Goal: Task Accomplishment & Management: Use online tool/utility

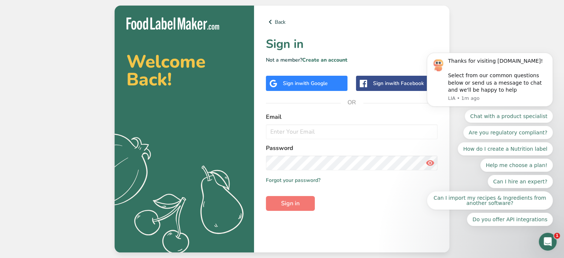
click at [278, 78] on div "Sign in with Google" at bounding box center [307, 83] width 82 height 15
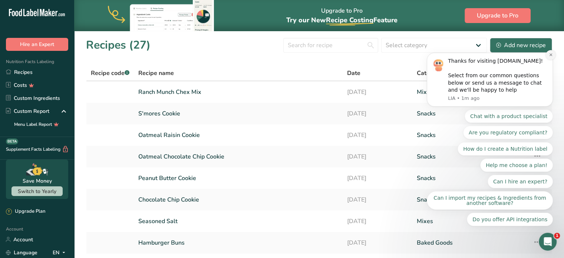
click at [550, 57] on icon "Dismiss notification" at bounding box center [551, 55] width 4 height 4
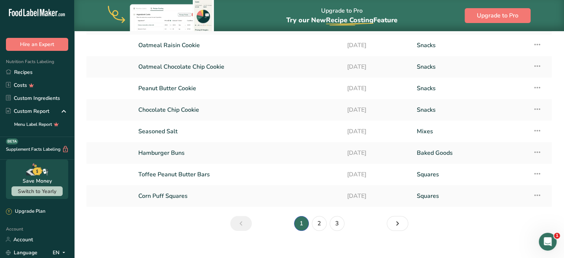
scroll to position [98, 0]
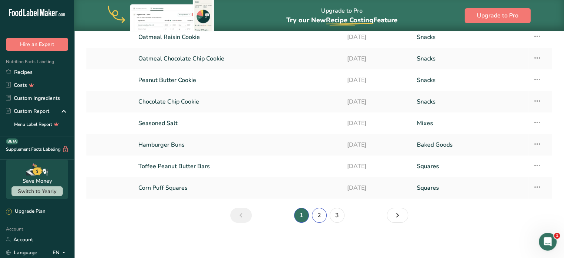
click at [321, 214] on link "2" at bounding box center [319, 215] width 15 height 15
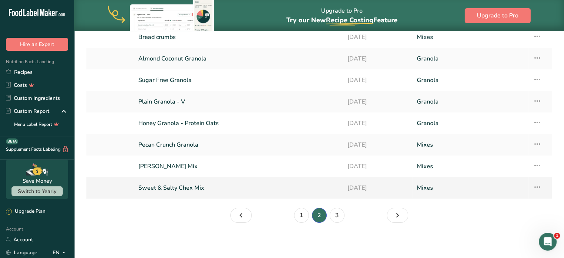
click at [179, 188] on link "Sweet & Salty Chex Mix" at bounding box center [238, 188] width 200 height 16
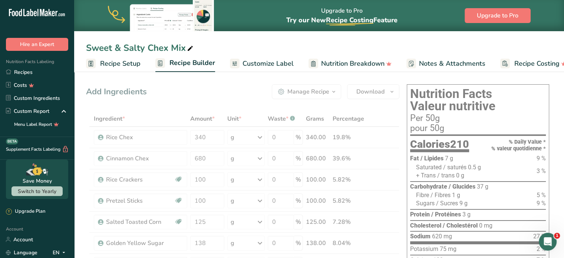
click at [261, 66] on span "Customize Label" at bounding box center [267, 64] width 51 height 10
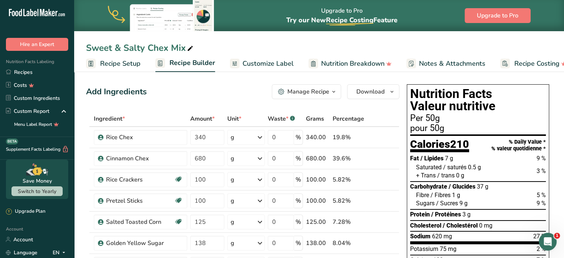
scroll to position [0, 14]
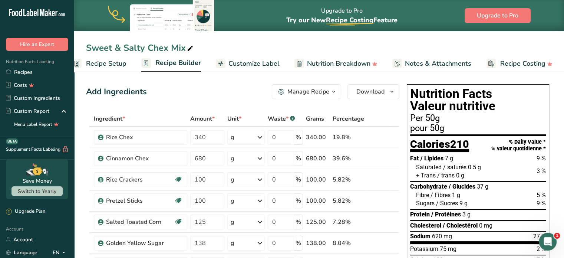
click at [190, 59] on span "Recipe Builder" at bounding box center [178, 63] width 46 height 10
click at [118, 60] on span "Recipe Setup" at bounding box center [106, 64] width 40 height 10
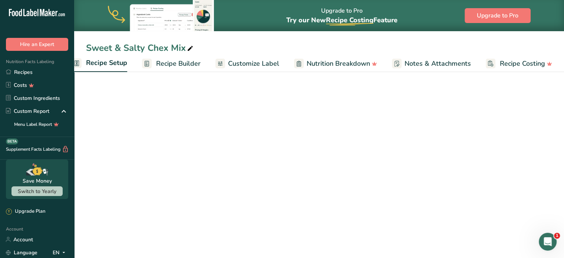
scroll to position [0, 3]
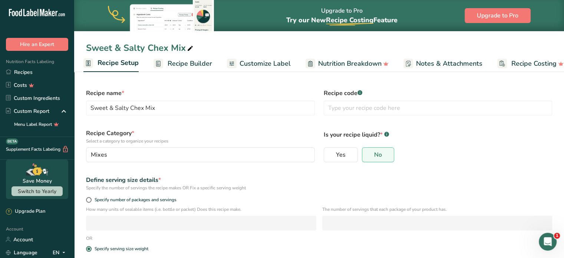
click at [261, 66] on span "Customize Label" at bounding box center [264, 64] width 51 height 10
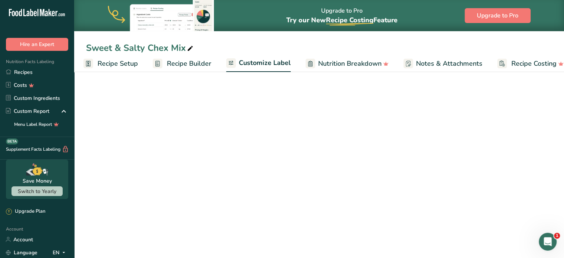
scroll to position [0, 14]
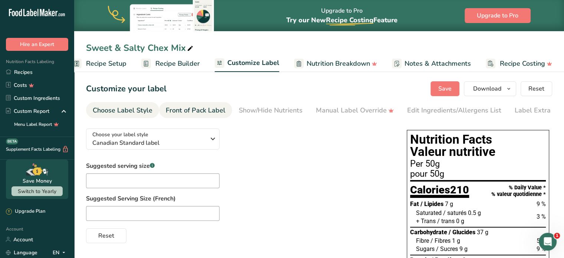
click at [176, 111] on div "Front of Pack Label" at bounding box center [196, 110] width 60 height 10
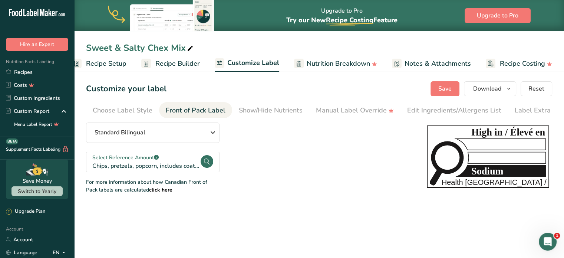
scroll to position [0, 13]
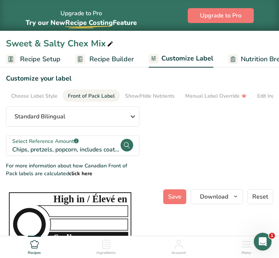
click at [37, 247] on icon at bounding box center [34, 243] width 9 height 9
click at [32, 246] on icon at bounding box center [34, 243] width 9 height 9
click at [36, 247] on icon at bounding box center [34, 244] width 8 height 8
click at [249, 252] on span "Menu" at bounding box center [246, 253] width 10 height 6
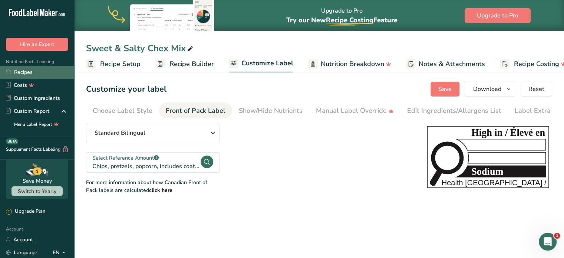
click at [26, 75] on link "Recipes" at bounding box center [37, 72] width 74 height 13
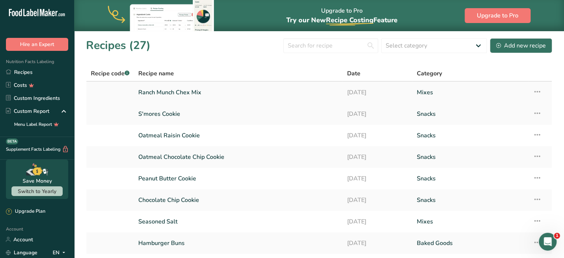
click at [169, 95] on link "Ranch Munch Chex Mix" at bounding box center [238, 93] width 200 height 16
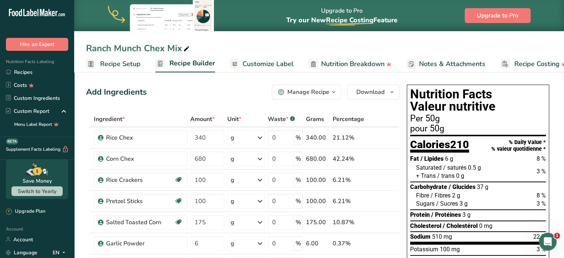
click at [276, 56] on link "Customize Label" at bounding box center [262, 64] width 64 height 17
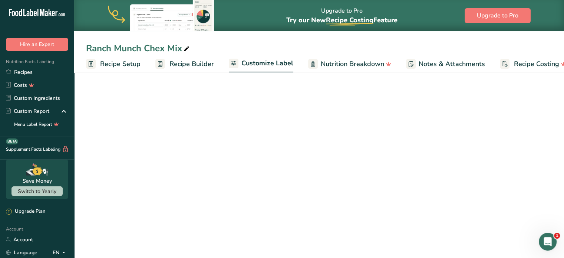
scroll to position [0, 14]
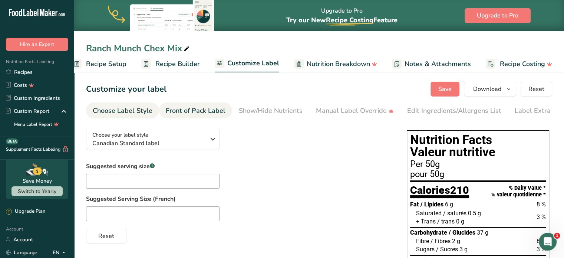
click at [211, 112] on div "Front of Pack Label" at bounding box center [196, 111] width 60 height 10
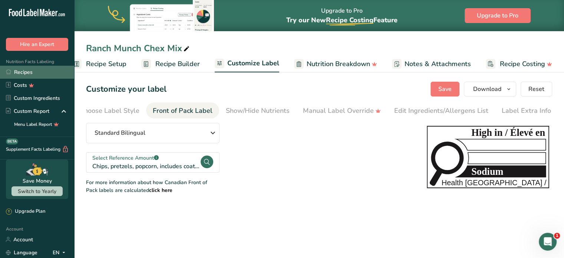
click at [27, 74] on link "Recipes" at bounding box center [37, 72] width 74 height 13
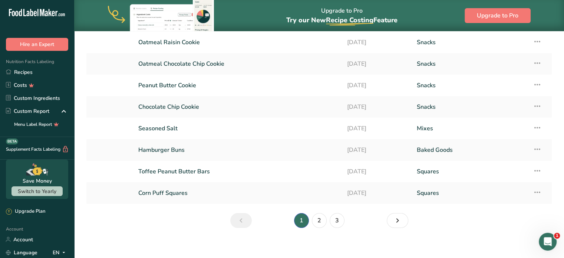
scroll to position [94, 0]
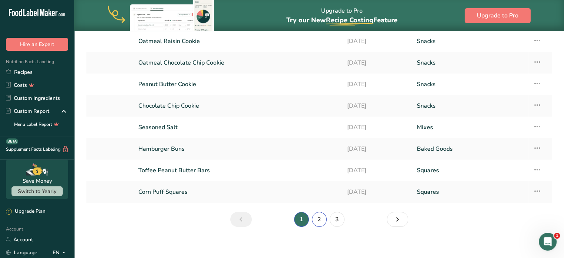
click at [324, 219] on link "2" at bounding box center [319, 219] width 15 height 15
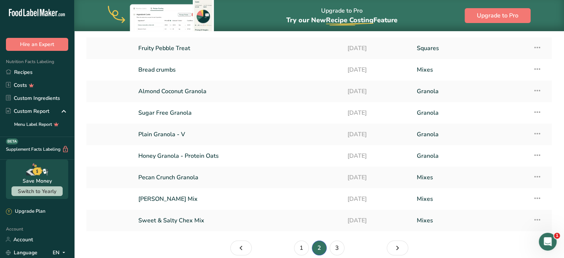
scroll to position [68, 0]
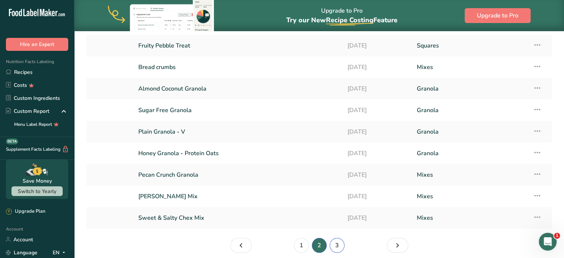
click at [337, 246] on link "3" at bounding box center [337, 245] width 15 height 15
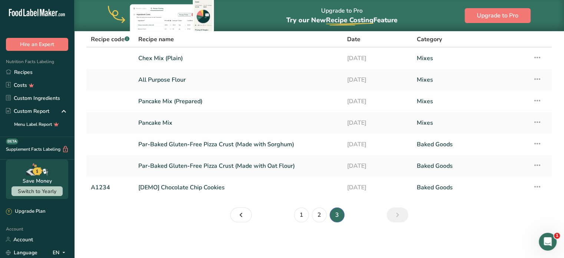
scroll to position [34, 0]
click at [282, 167] on link "Par-Baked Gluten-Free Pizza Crust (Made with Oat Flour)" at bounding box center [238, 166] width 200 height 16
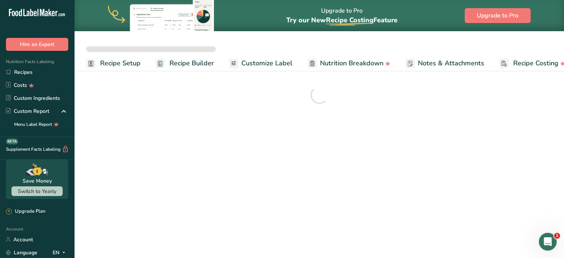
click at [258, 68] on span "Customize Label" at bounding box center [266, 63] width 51 height 10
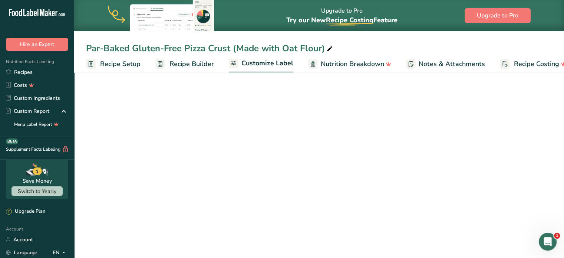
scroll to position [0, 14]
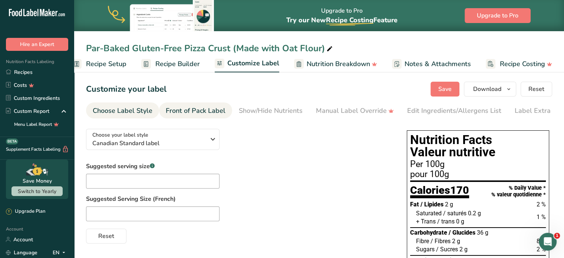
click at [206, 107] on div "Front of Pack Label" at bounding box center [196, 111] width 60 height 10
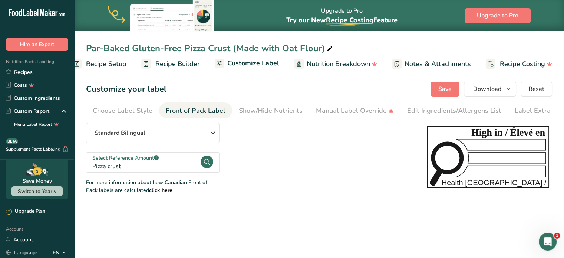
scroll to position [0, 13]
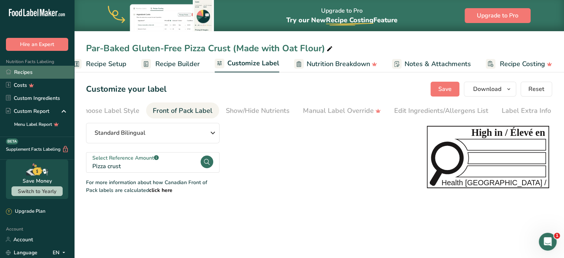
drag, startPoint x: 17, startPoint y: 74, endPoint x: 24, endPoint y: 77, distance: 8.0
click at [17, 74] on link "Recipes" at bounding box center [37, 72] width 74 height 13
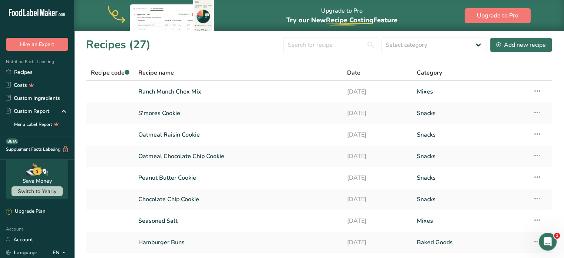
scroll to position [98, 0]
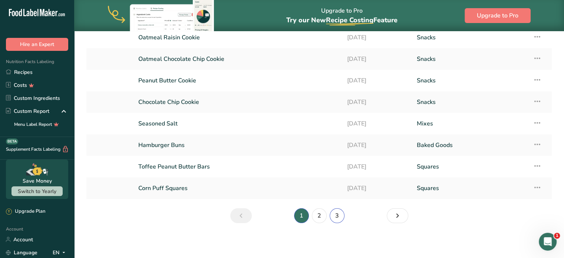
click at [336, 218] on link "3" at bounding box center [337, 215] width 15 height 15
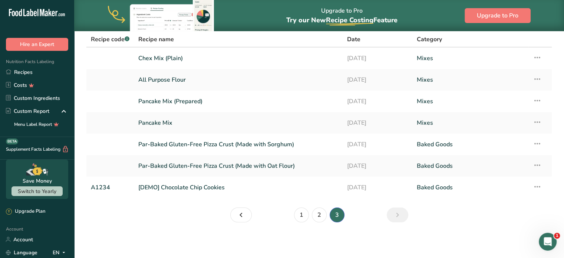
scroll to position [34, 0]
click at [262, 146] on link "Par-Baked Gluten-Free Pizza Crust (Made with Sorghum)" at bounding box center [238, 145] width 200 height 16
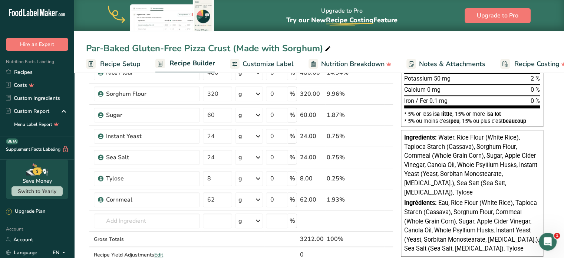
scroll to position [171, 0]
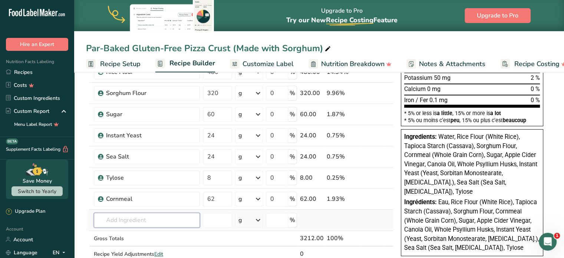
click at [173, 224] on input "text" at bounding box center [147, 219] width 106 height 15
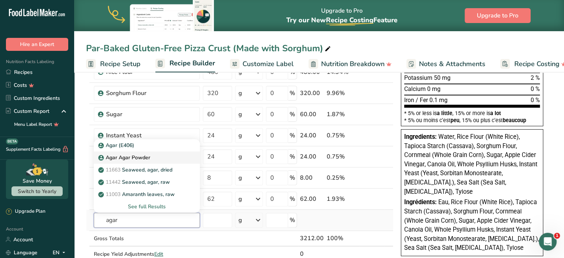
type input "agar"
click at [150, 157] on div "Agar Agar Powder" at bounding box center [141, 157] width 82 height 8
type input "Agar Agar Powder"
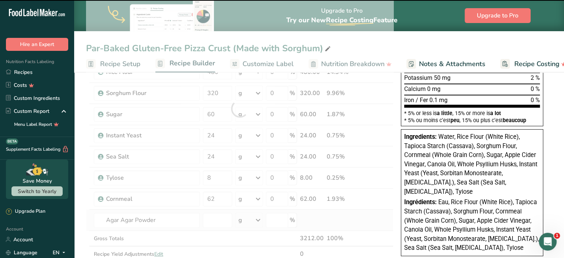
type input "0"
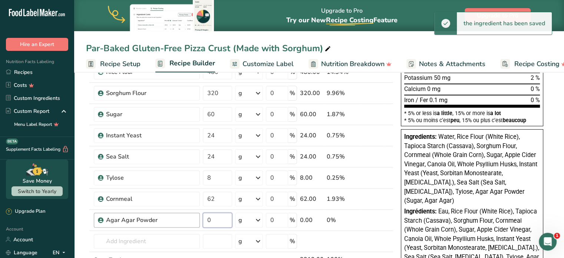
drag, startPoint x: 218, startPoint y: 219, endPoint x: 196, endPoint y: 219, distance: 22.2
click at [196, 219] on tr "Agar Agar Powder 0 g Weight Units g kg mg See more Volume Units l mL fl oz See …" at bounding box center [239, 219] width 307 height 21
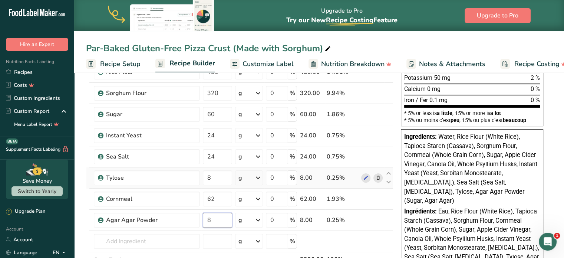
type input "8"
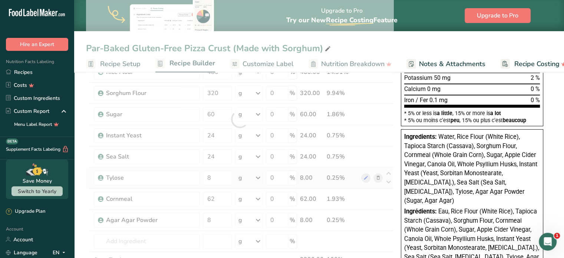
click at [378, 176] on div "Ingredient * Amount * Unit * Waste * .a-a{fill:#347362;}.b-a{fill:#fff;} Grams …" at bounding box center [239, 119] width 307 height 358
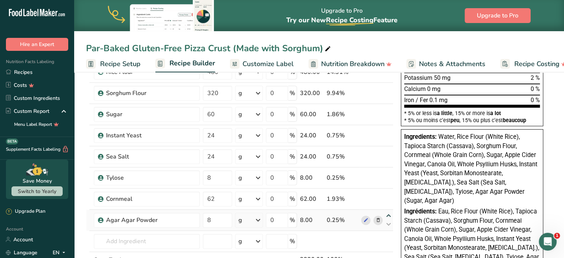
click at [387, 214] on icon at bounding box center [388, 216] width 9 height 6
type input "8"
type input "62"
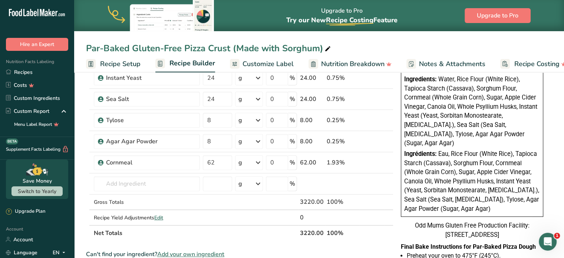
scroll to position [189, 0]
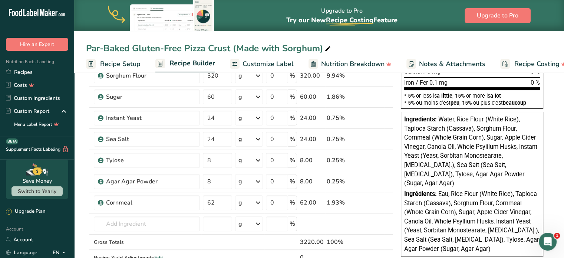
drag, startPoint x: 526, startPoint y: 172, endPoint x: 440, endPoint y: 118, distance: 101.9
click at [440, 118] on div "Ingredients: Water, Rice Flour (White Rice), Tapioca Starch (Cassava), Sorghum …" at bounding box center [472, 151] width 136 height 73
copy span "Water, Rice Flour (White Rice), Tapioca Starch (Cassava), Sorghum Flour, Cornme…"
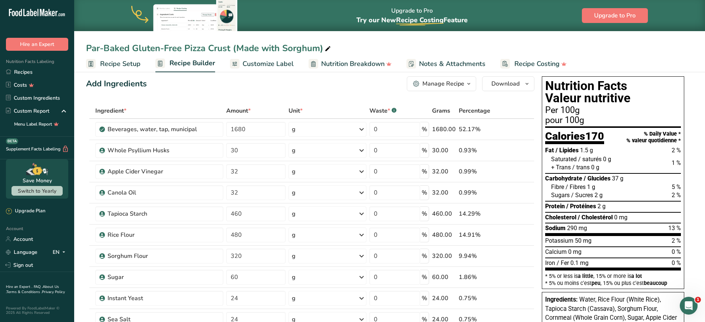
scroll to position [7, 0]
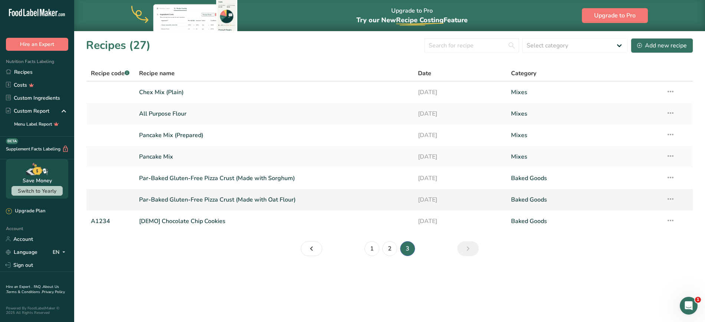
click at [275, 199] on link "Par-Baked Gluten-Free Pizza Crust (Made with Oat Flour)" at bounding box center [274, 200] width 270 height 16
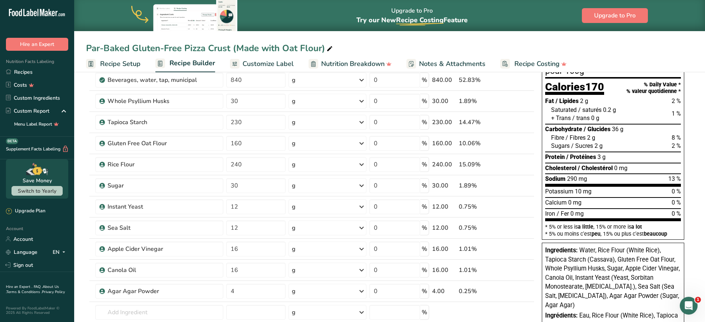
scroll to position [71, 0]
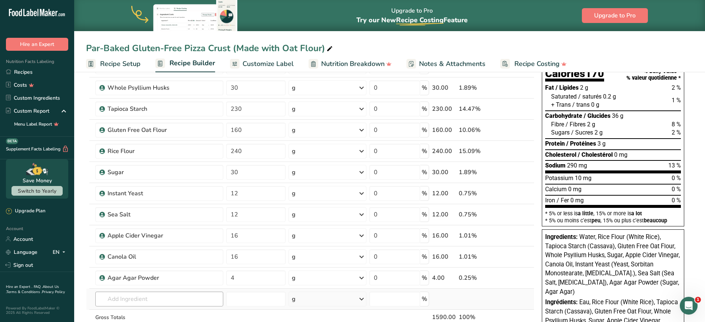
click at [120, 257] on td "Almond flour 1211 Milk, whole, 3.25% milkfat, without added vitamin A and vitam…" at bounding box center [159, 299] width 131 height 21
click at [125, 257] on input "text" at bounding box center [159, 299] width 128 height 15
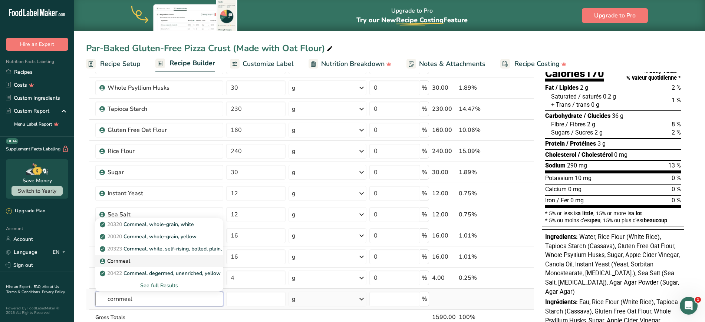
type input "cornmeal"
click at [134, 257] on div "Cornmeal" at bounding box center [153, 261] width 105 height 8
type input "Cornmeal"
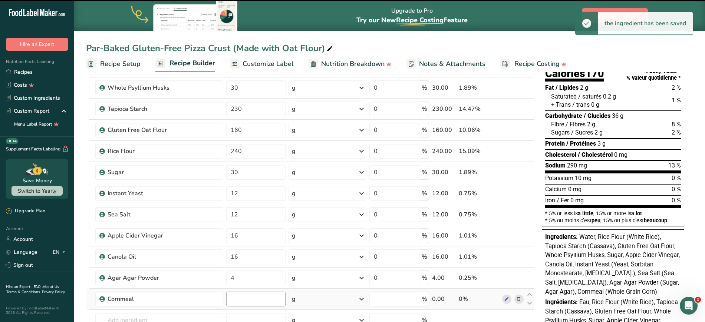
type input "0"
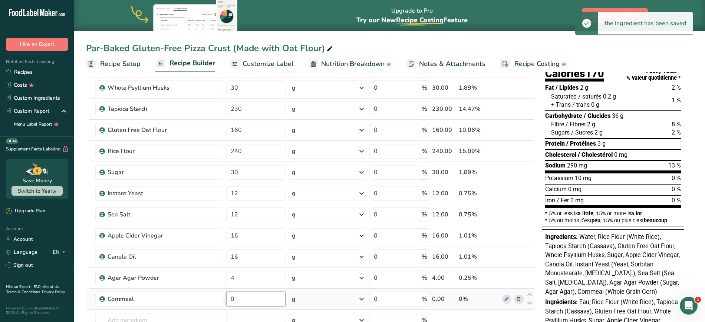
click at [253, 257] on input "0" at bounding box center [255, 299] width 59 height 15
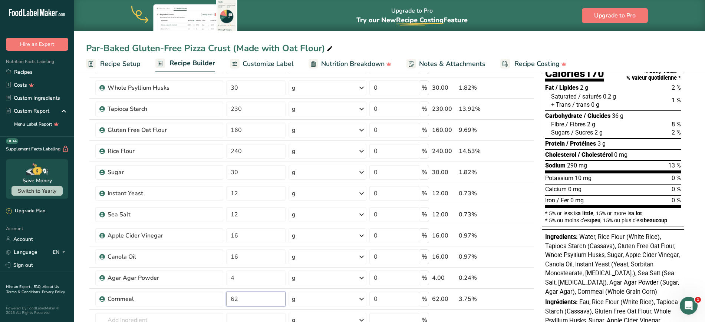
type input "62"
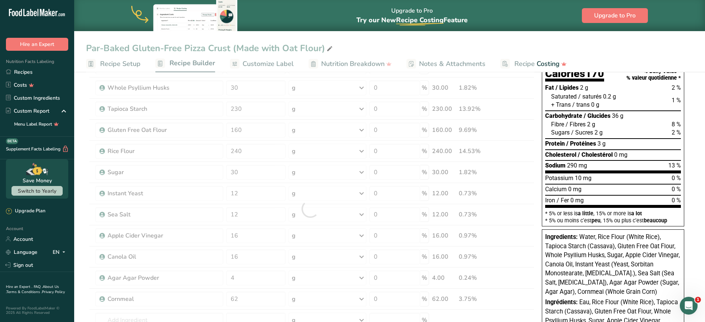
click at [563, 171] on div "Nutrition Facts Valeur nutritive Per 100g pour 100g Calories 170 % Daily Value …" at bounding box center [616, 286] width 154 height 550
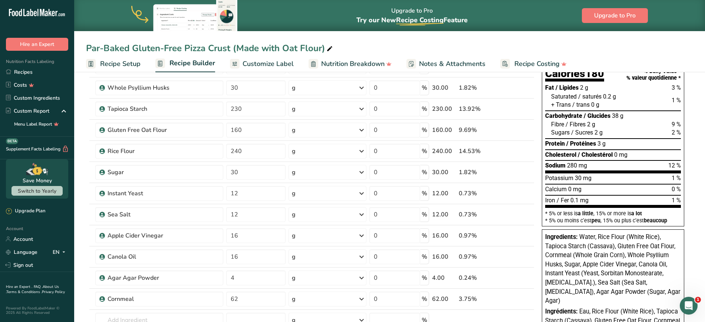
drag, startPoint x: 669, startPoint y: 292, endPoint x: 581, endPoint y: 238, distance: 103.5
click at [563, 238] on div "Ingredients: Water, Rice Flour (White Rice), Tapioca Starch (Cassava), Gluten F…" at bounding box center [613, 269] width 136 height 73
copy span "Water, Rice Flour (White Rice), Tapioca Starch (Cassava), Gluten Free Oat Flour…"
click at [563, 207] on section "Add Ingredients Manage Recipe Delete Recipe Duplicate Recipe Scale Recipe Save …" at bounding box center [389, 312] width 631 height 626
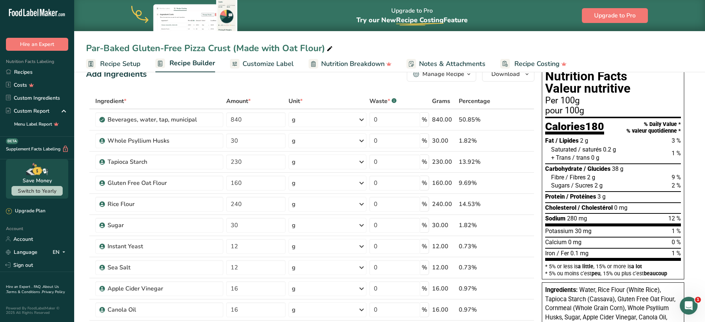
scroll to position [10, 0]
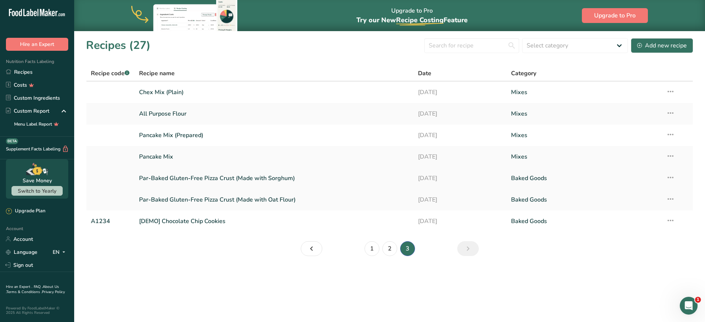
click at [284, 181] on link "Par-Baked Gluten-Free Pizza Crust (Made with Sorghum)" at bounding box center [274, 179] width 270 height 16
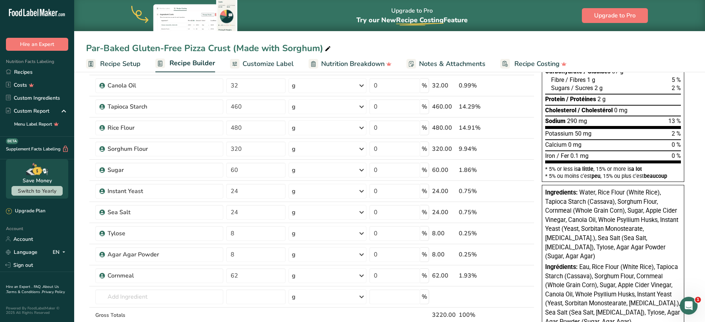
scroll to position [113, 0]
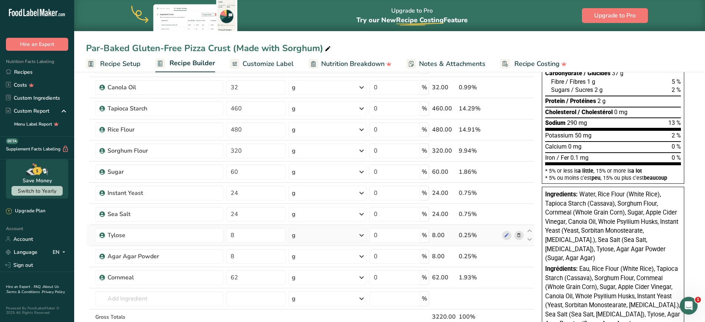
click at [517, 236] on icon at bounding box center [518, 236] width 5 height 8
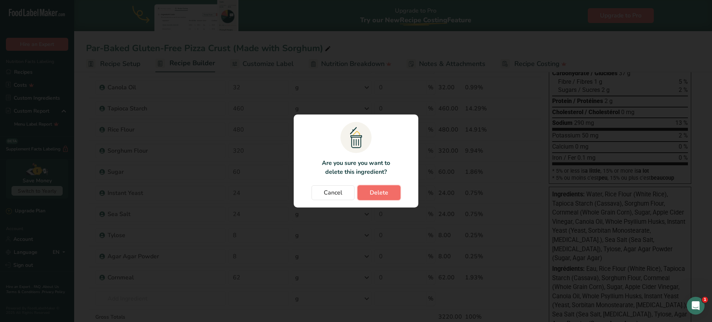
click at [387, 192] on span "Delete" at bounding box center [379, 192] width 19 height 9
type input "62"
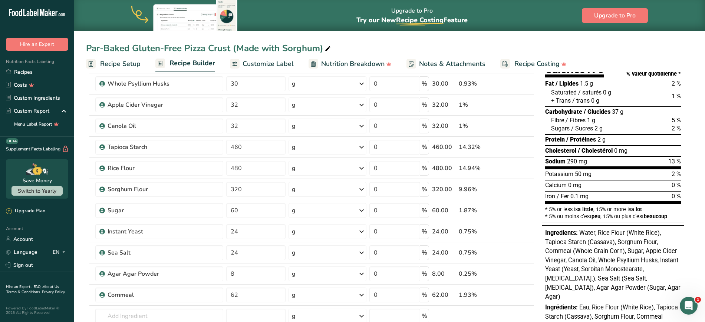
scroll to position [86, 0]
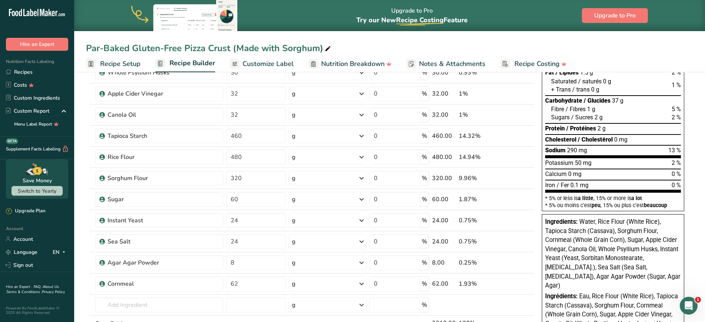
drag, startPoint x: 636, startPoint y: 279, endPoint x: 580, endPoint y: 222, distance: 79.7
click at [563, 222] on div "Ingredients: Water, Rice Flour (White Rice), Tapioca Starch (Cassava), Sorghum …" at bounding box center [613, 254] width 136 height 73
copy span "Water, Rice Flour (White Rice), Tapioca Starch (Cassava), Sorghum Flour, Cornme…"
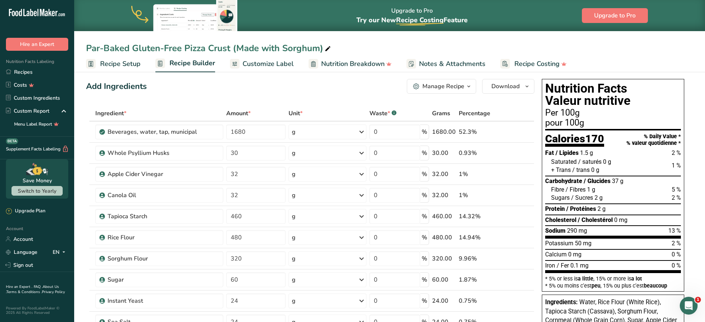
scroll to position [0, 0]
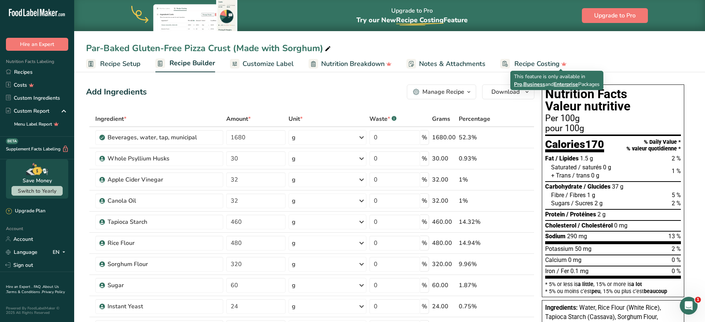
drag, startPoint x: 560, startPoint y: 63, endPoint x: 204, endPoint y: 29, distance: 357.1
click at [561, 63] on icon at bounding box center [563, 64] width 5 height 4
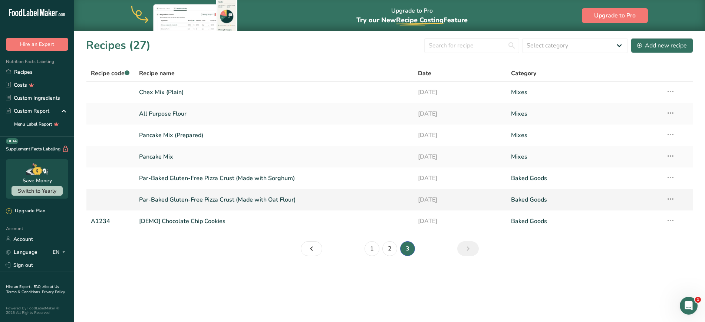
click at [230, 199] on link "Par-Baked Gluten-Free Pizza Crust (Made with Oat Flour)" at bounding box center [274, 200] width 270 height 16
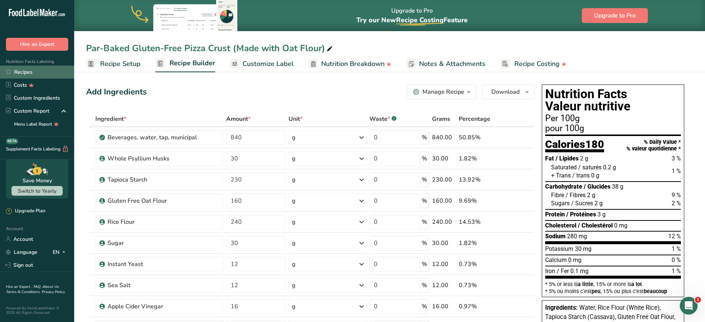
click at [34, 72] on link "Recipes" at bounding box center [37, 72] width 74 height 13
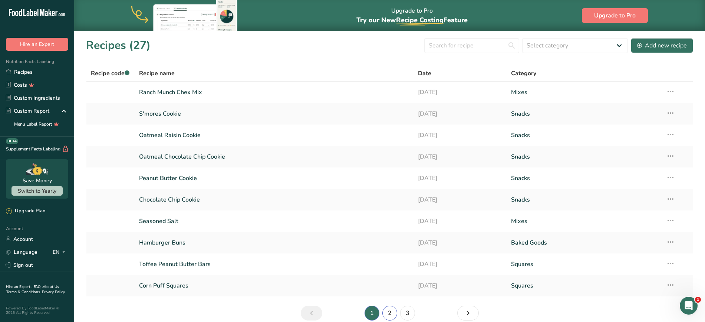
click at [392, 257] on link "2" at bounding box center [389, 313] width 15 height 15
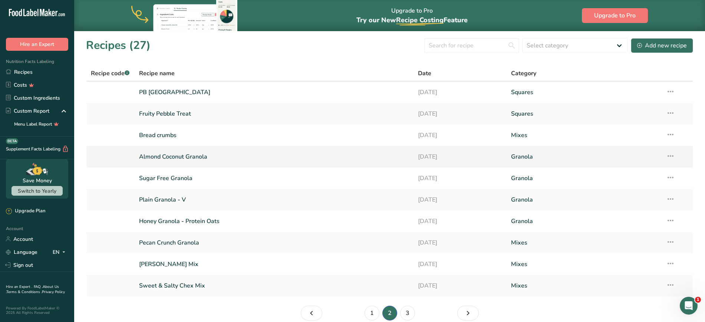
click at [168, 153] on link "Almond Coconut Granola" at bounding box center [274, 157] width 270 height 16
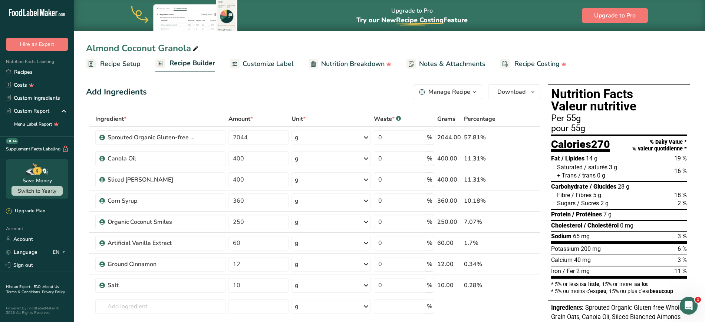
click at [253, 66] on span "Customize Label" at bounding box center [267, 64] width 51 height 10
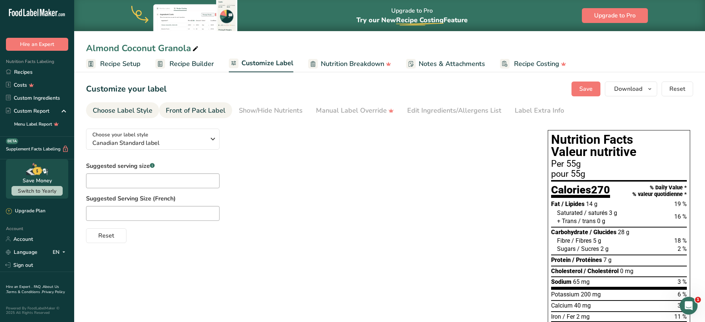
click at [200, 118] on link "Front of Pack Label" at bounding box center [196, 110] width 60 height 17
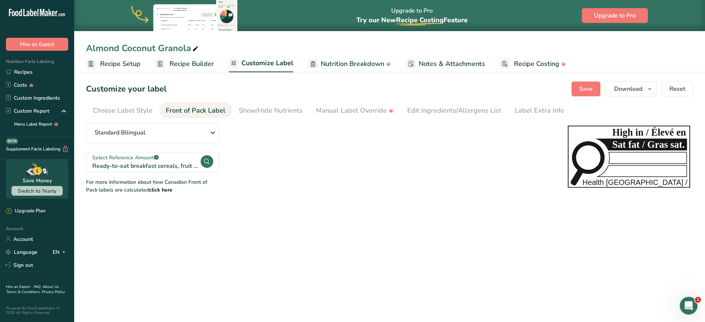
click at [133, 254] on main "Upgrade to Pro Try our New Recipe Costing .a-29{fill:none;stroke-linecap:round;…" at bounding box center [352, 161] width 705 height 322
click at [176, 60] on span "Recipe Builder" at bounding box center [191, 64] width 44 height 10
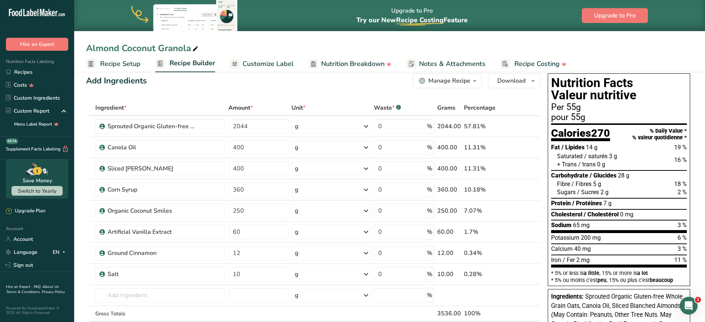
scroll to position [8, 0]
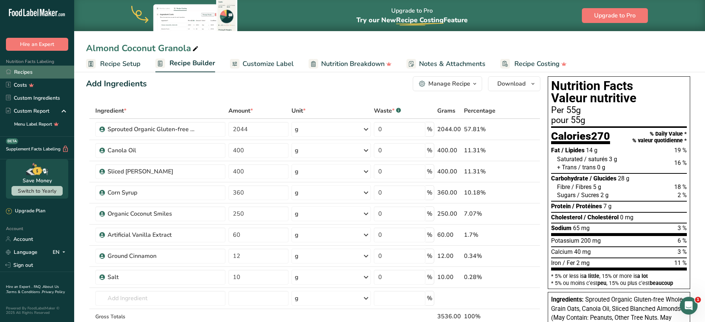
click at [40, 68] on link "Recipes" at bounding box center [37, 72] width 74 height 13
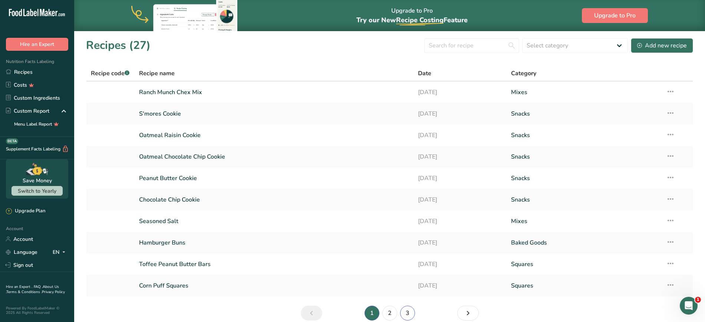
click at [408, 257] on link "3" at bounding box center [407, 313] width 15 height 15
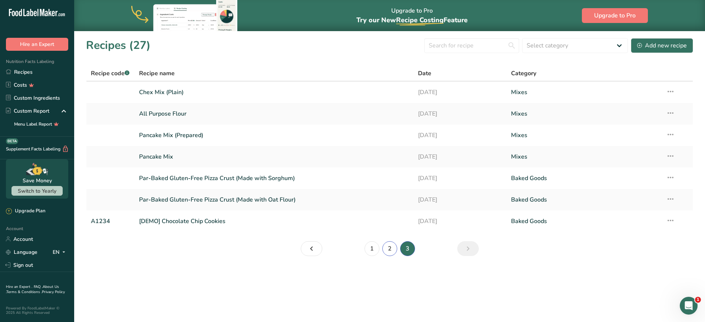
click at [387, 253] on link "2" at bounding box center [389, 248] width 15 height 15
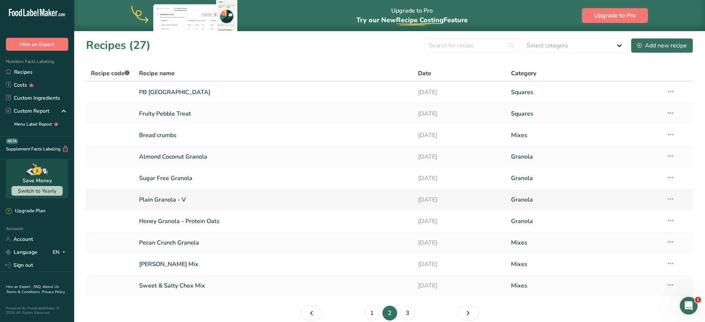
click at [171, 198] on link "Plain Granola - V" at bounding box center [274, 200] width 270 height 16
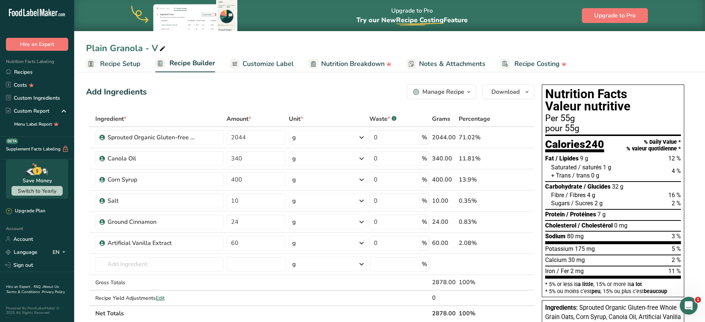
click at [257, 63] on span "Customize Label" at bounding box center [267, 64] width 51 height 10
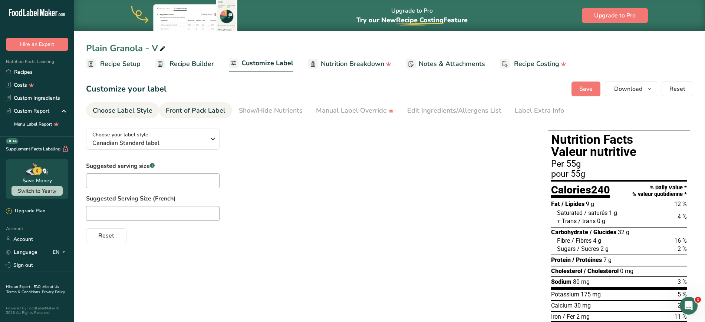
click at [189, 109] on div "Front of Pack Label" at bounding box center [196, 111] width 60 height 10
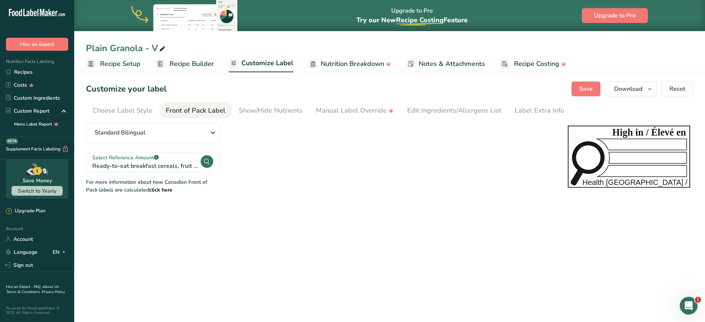
click at [127, 66] on span "Recipe Setup" at bounding box center [120, 64] width 40 height 10
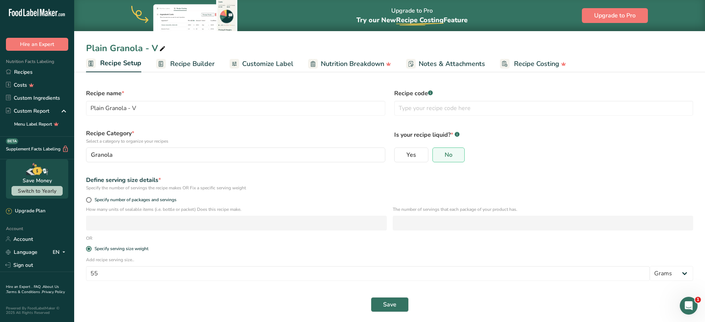
click at [198, 61] on span "Recipe Builder" at bounding box center [192, 64] width 44 height 10
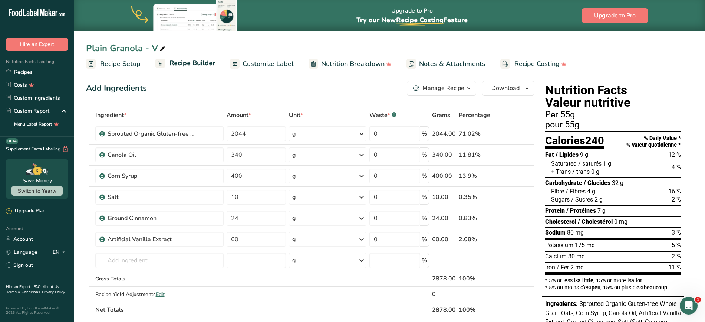
scroll to position [5, 0]
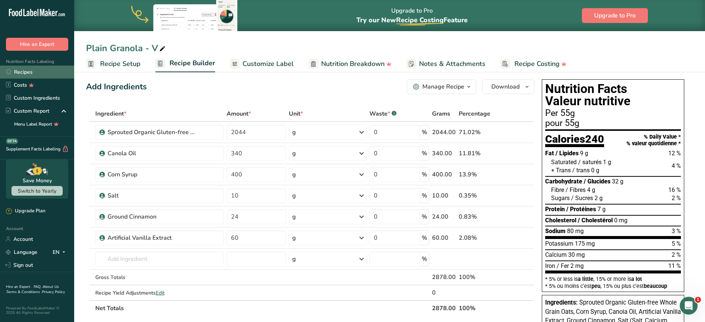
click at [48, 72] on link "Recipes" at bounding box center [37, 72] width 74 height 13
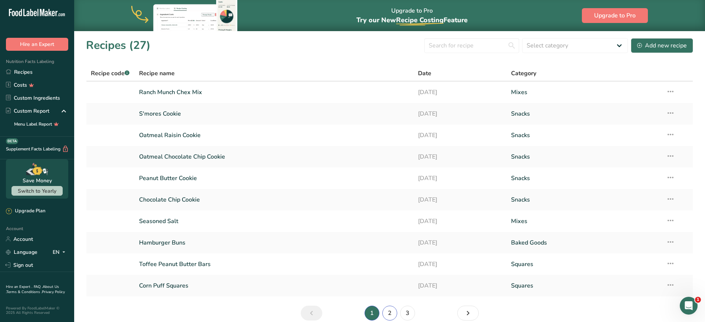
click at [395, 257] on link "2" at bounding box center [389, 313] width 15 height 15
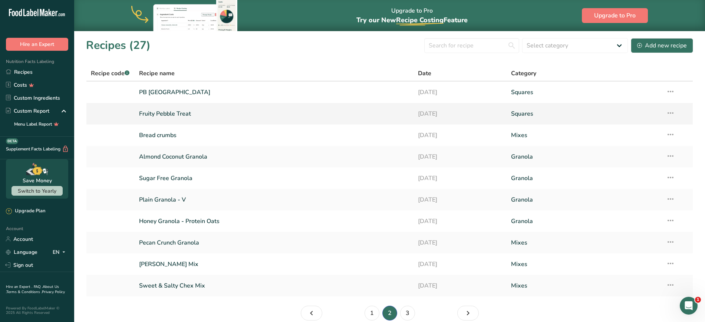
click at [186, 115] on link "Fruity Pebble Treat" at bounding box center [274, 114] width 270 height 16
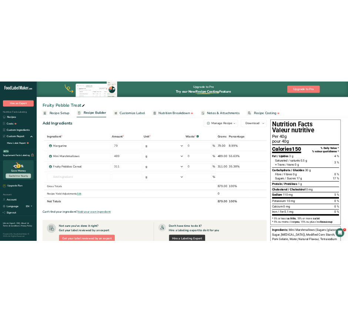
scroll to position [7, 0]
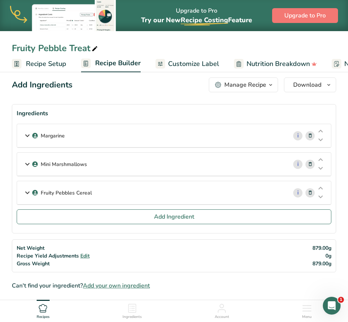
click at [180, 62] on span "Customize Label" at bounding box center [193, 64] width 51 height 10
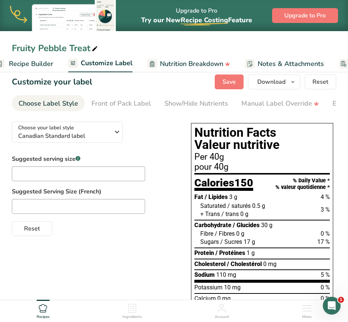
scroll to position [0, 145]
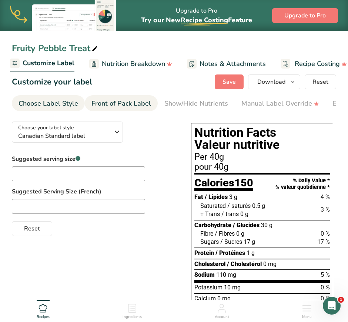
click at [145, 102] on div "Front of Pack Label" at bounding box center [122, 104] width 60 height 10
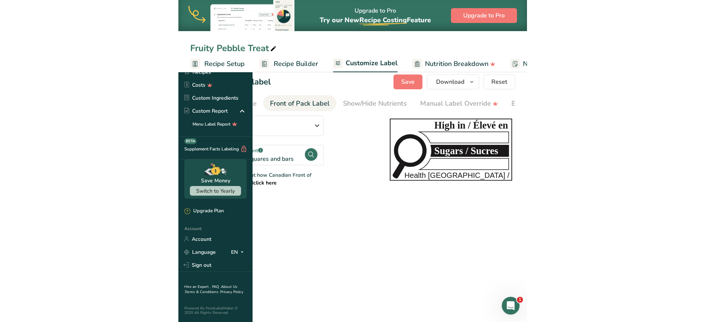
scroll to position [0, 0]
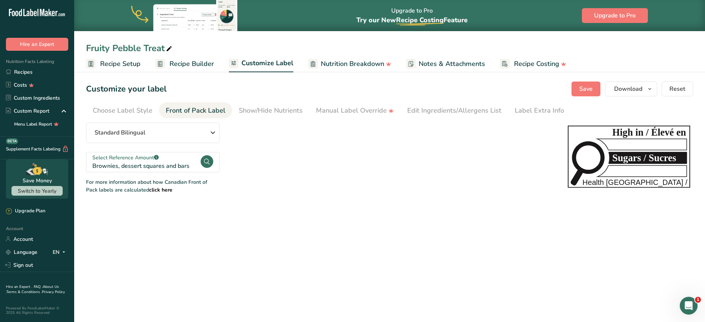
click at [121, 66] on span "Recipe Setup" at bounding box center [120, 64] width 40 height 10
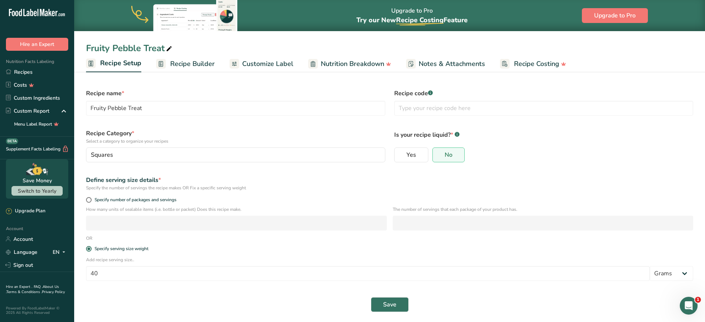
click at [200, 60] on span "Recipe Builder" at bounding box center [192, 64] width 44 height 10
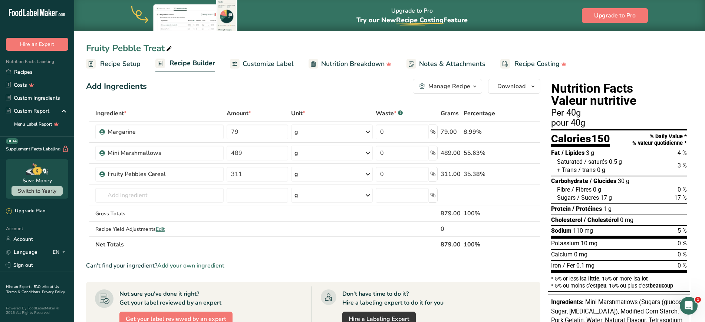
scroll to position [6, 0]
